Goal: Task Accomplishment & Management: Manage account settings

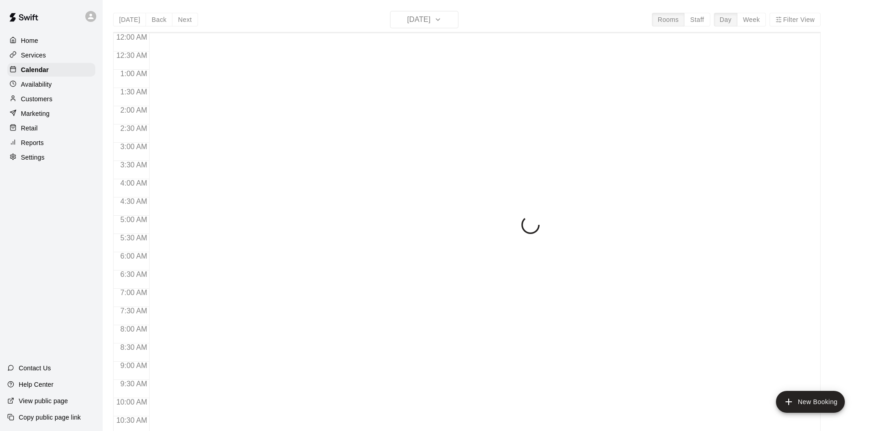
scroll to position [447, 0]
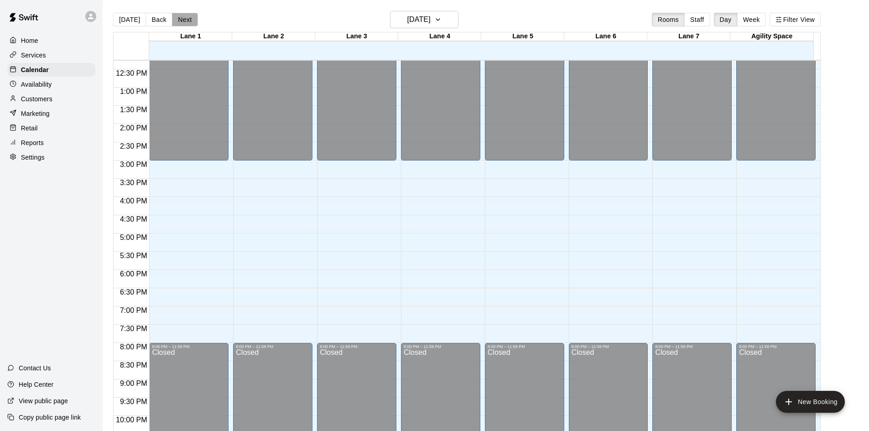
click at [184, 22] on button "Next" at bounding box center [185, 20] width 26 height 14
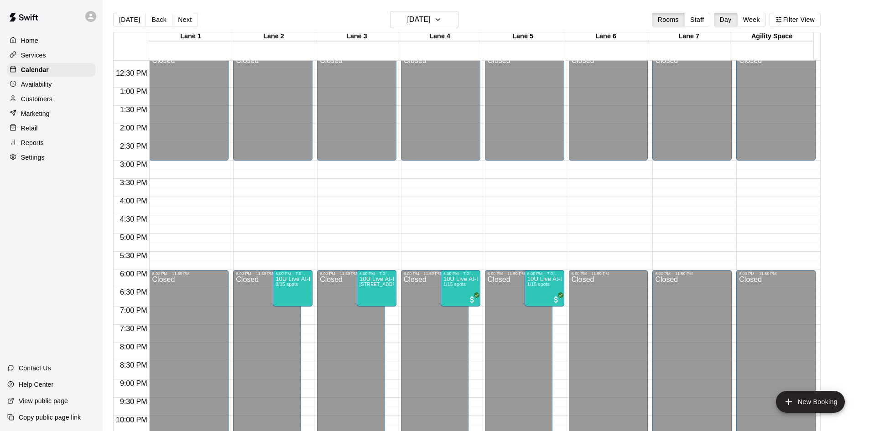
click at [186, 23] on button "Next" at bounding box center [185, 20] width 26 height 14
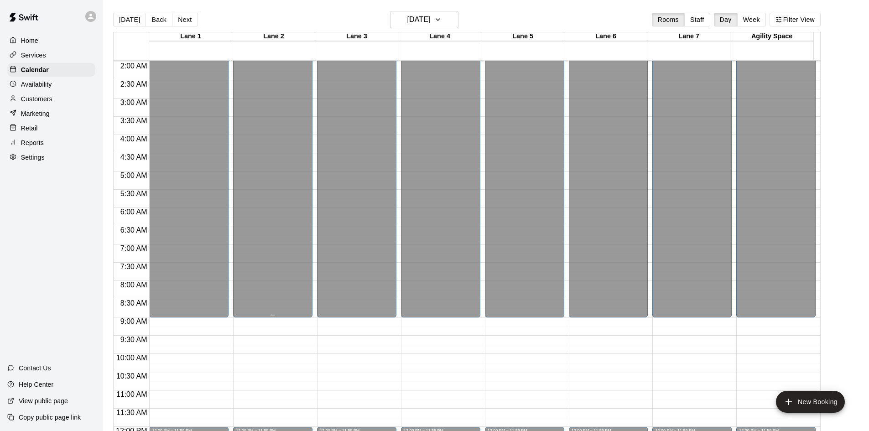
scroll to position [137, 0]
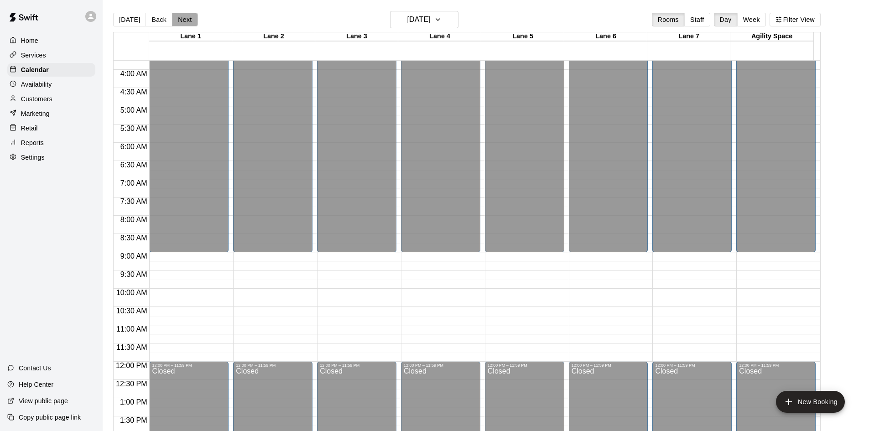
click at [181, 21] on button "Next" at bounding box center [185, 20] width 26 height 14
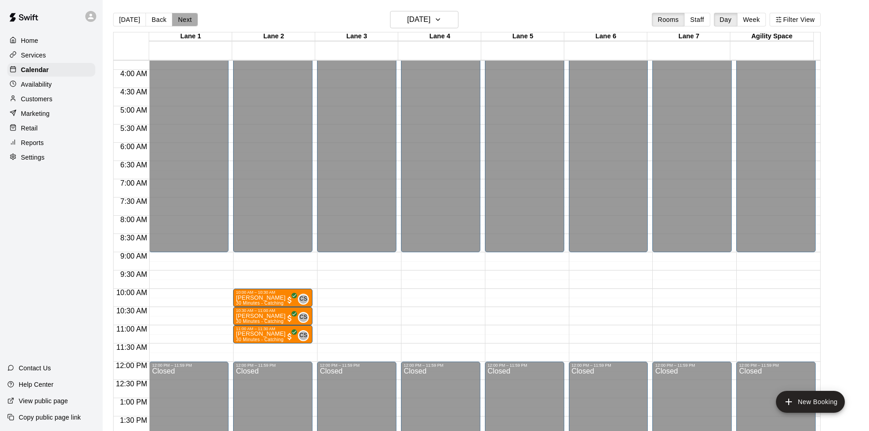
click at [176, 16] on button "Next" at bounding box center [185, 20] width 26 height 14
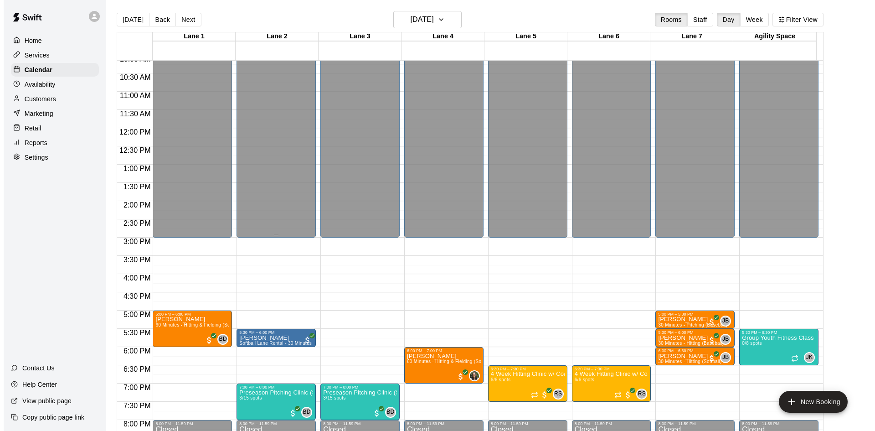
scroll to position [456, 0]
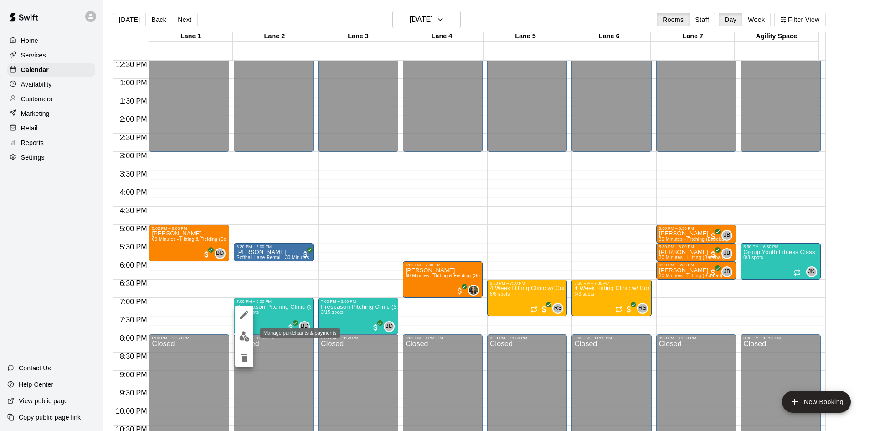
click at [248, 342] on button "edit" at bounding box center [244, 336] width 18 height 18
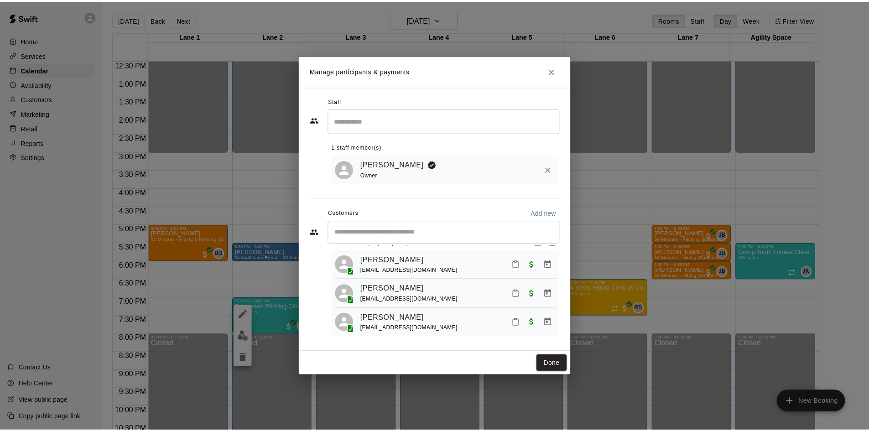
scroll to position [26, 0]
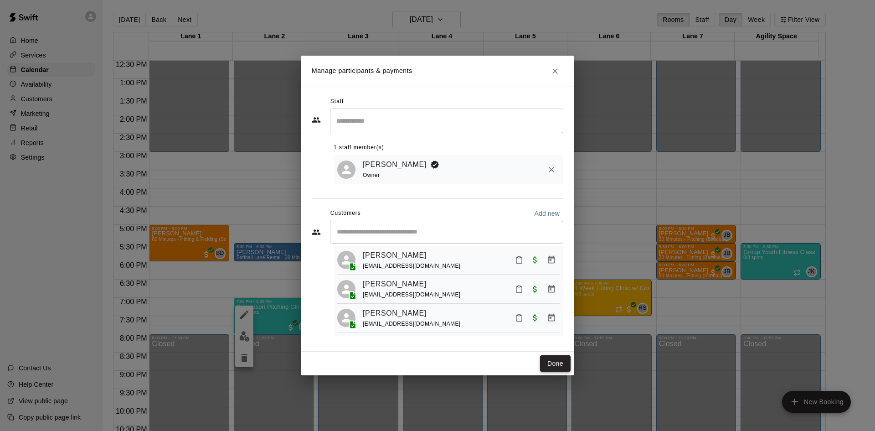
drag, startPoint x: 551, startPoint y: 363, endPoint x: 549, endPoint y: 356, distance: 7.4
click at [551, 363] on button "Done" at bounding box center [555, 363] width 31 height 17
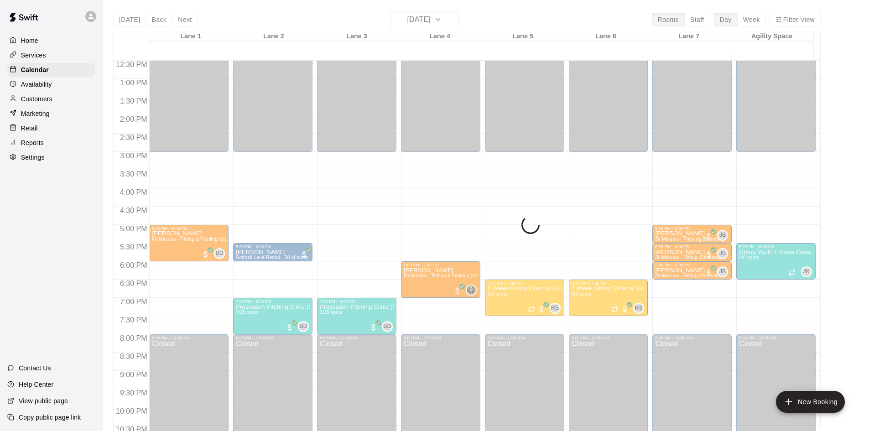
click at [453, 18] on div "[DATE] Back [DATE][DATE] Rooms Staff Day Week [GEOGRAPHIC_DATA] 1 [GEOGRAPHIC_D…" at bounding box center [466, 226] width 707 height 431
click at [34, 124] on div "Retail" at bounding box center [51, 128] width 88 height 14
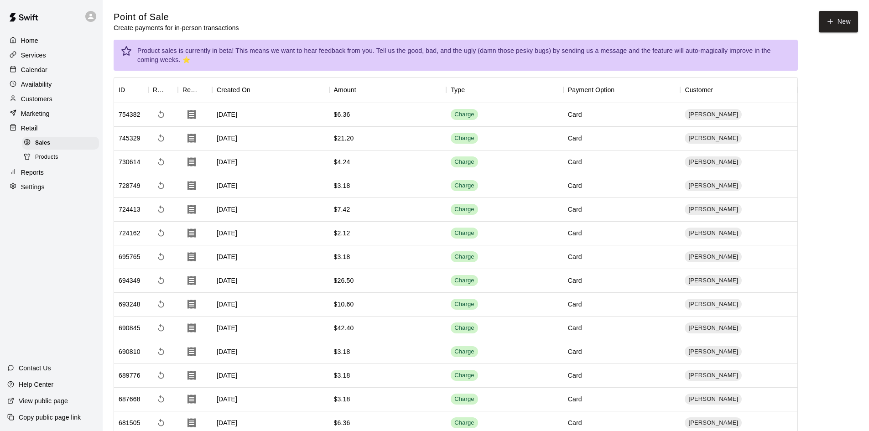
click at [35, 103] on p "Customers" at bounding box center [36, 98] width 31 height 9
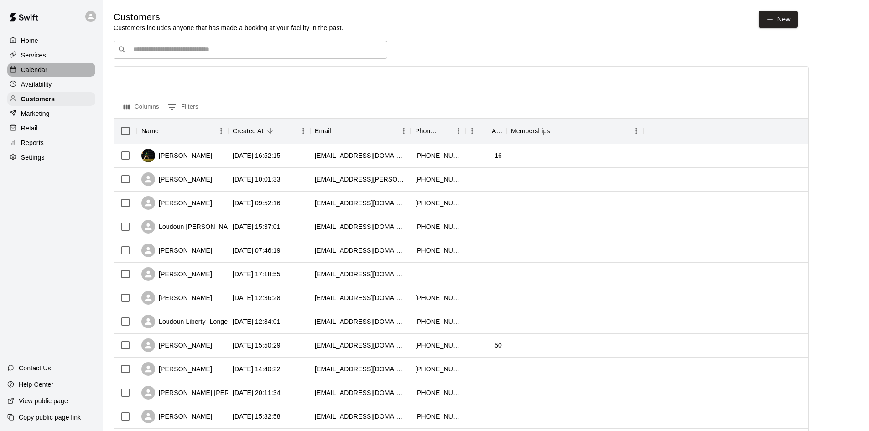
click at [25, 65] on div "Calendar" at bounding box center [51, 70] width 88 height 14
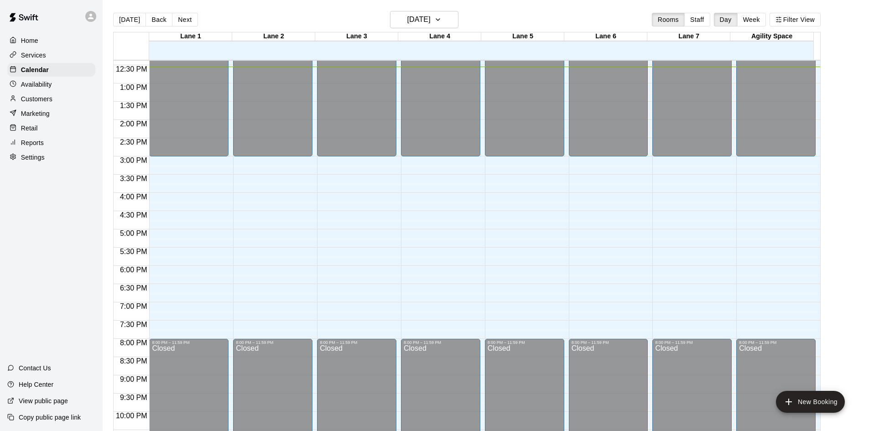
scroll to position [457, 0]
